Goal: Complete application form

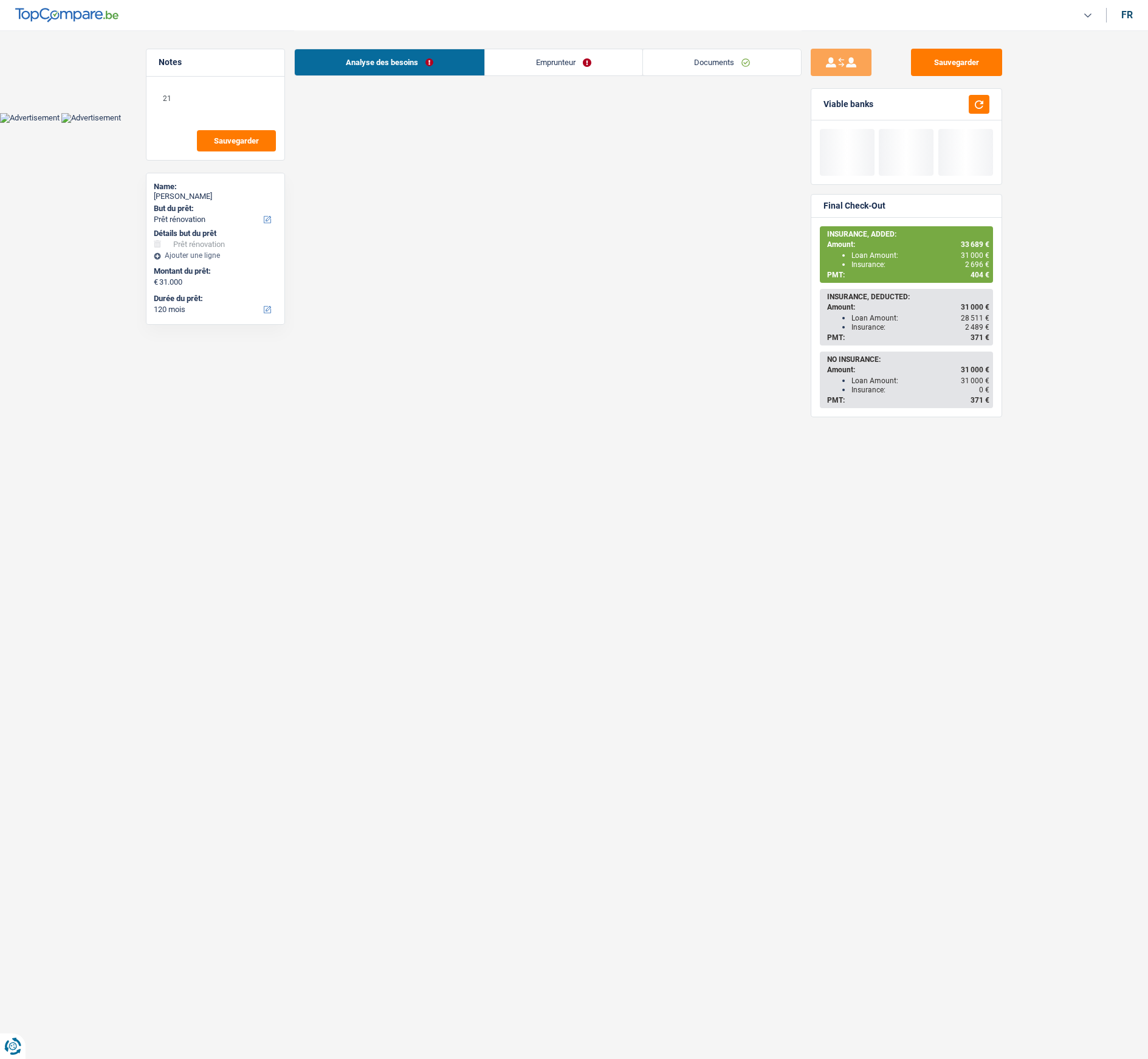
select select "renovation"
select select "120"
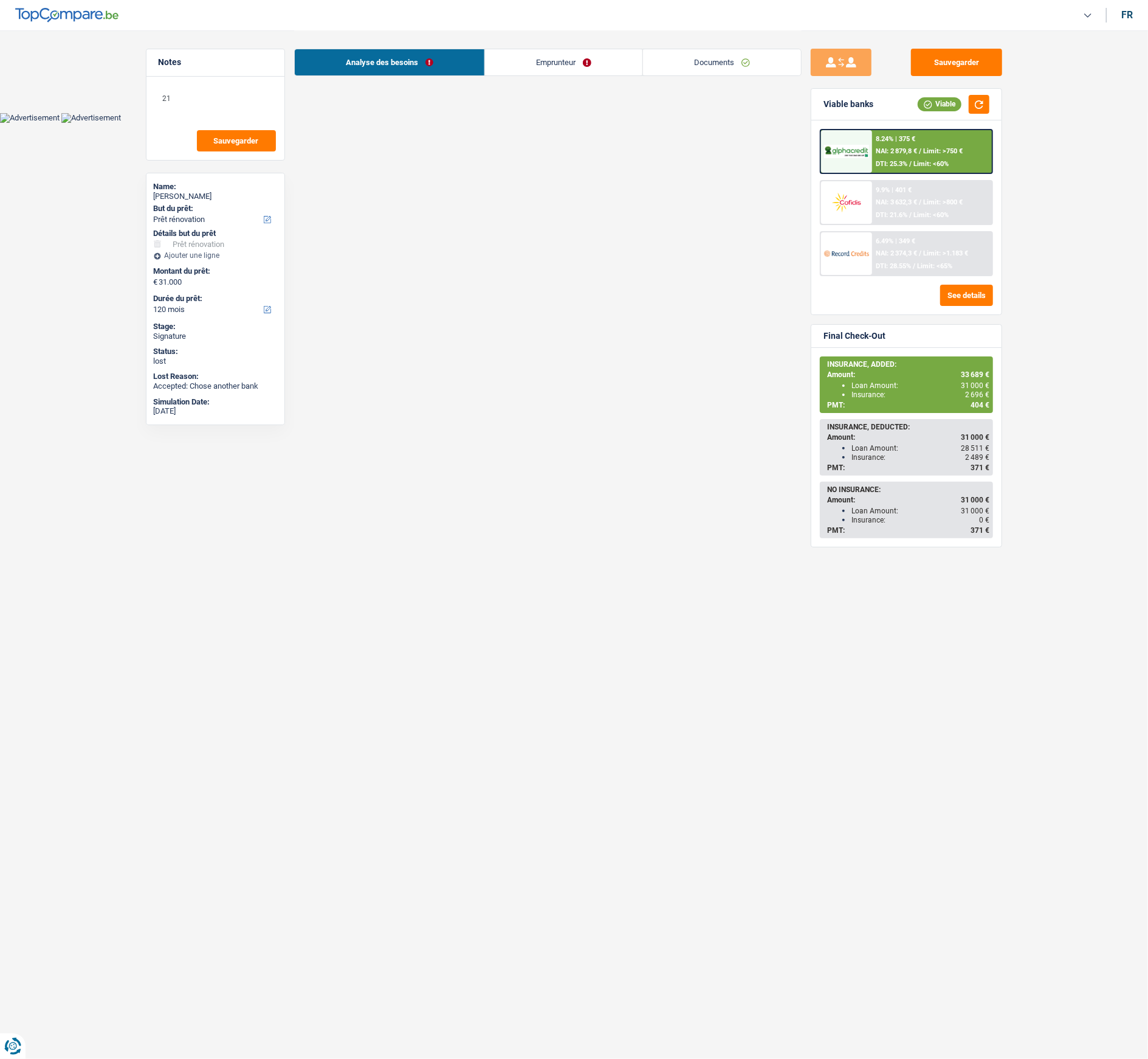
select select "120"
select select "renovation"
select select "yes"
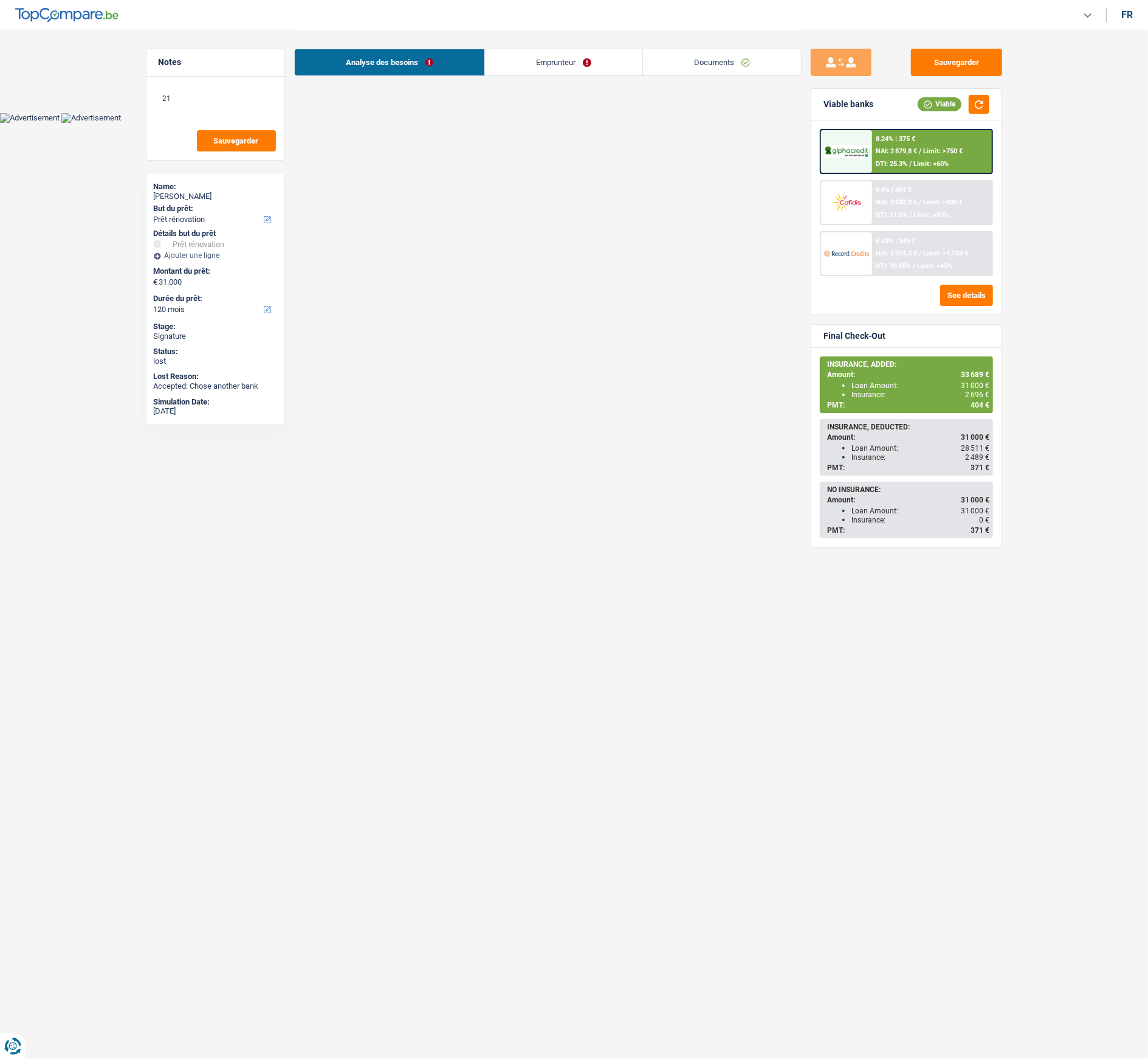
select select "120"
